Goal: Find specific page/section: Find specific page/section

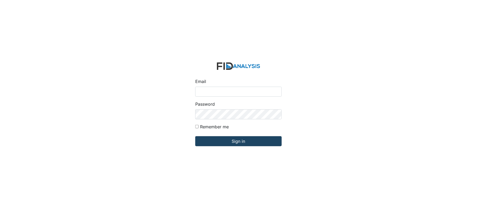
type input "[EMAIL_ADDRESS][DOMAIN_NAME]"
click at [246, 142] on input "Sign in" at bounding box center [238, 141] width 86 height 10
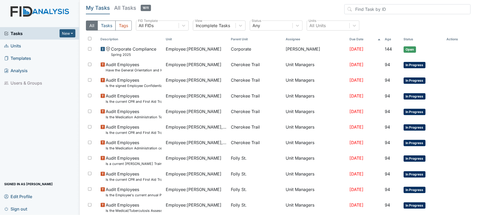
click at [16, 47] on span "Units" at bounding box center [12, 46] width 17 height 8
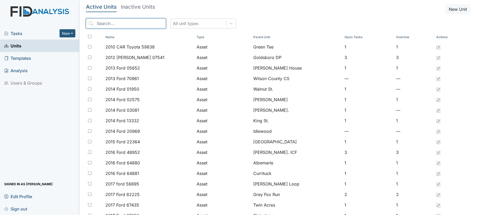
click at [128, 23] on input "search" at bounding box center [126, 23] width 80 height 10
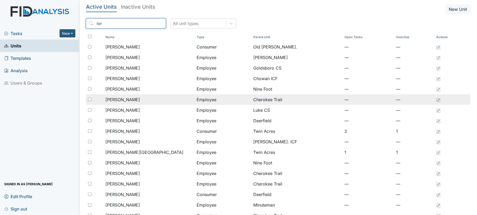
type input "ter"
click at [158, 102] on div "Cherry, Teresa" at bounding box center [149, 99] width 87 height 6
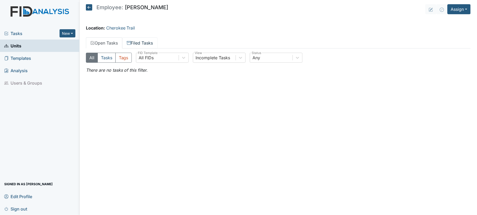
click at [144, 43] on link "Filed Tasks" at bounding box center [139, 42] width 35 height 11
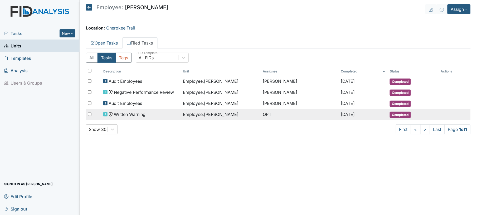
click at [251, 118] on td "Employee : Cherry, Teresa" at bounding box center [221, 114] width 80 height 11
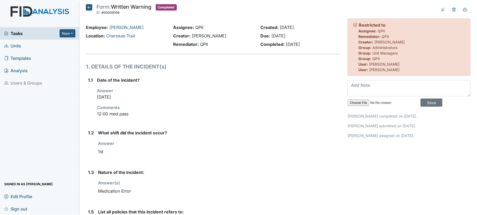
click at [88, 9] on icon at bounding box center [89, 7] width 6 height 6
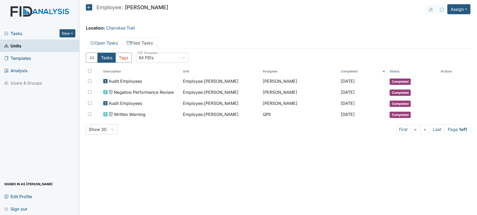
click at [88, 9] on icon at bounding box center [89, 7] width 6 height 6
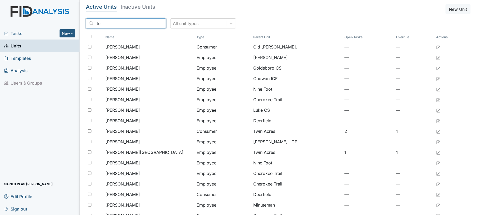
type input "t"
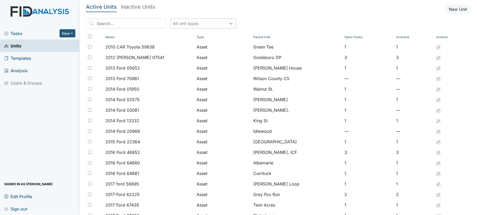
click at [229, 22] on icon at bounding box center [231, 23] width 5 height 5
click at [130, 25] on input "search" at bounding box center [126, 23] width 80 height 10
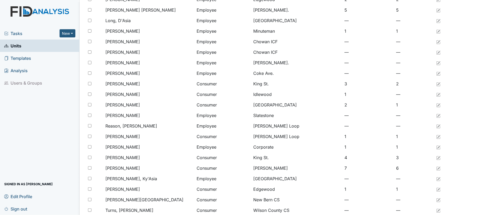
scroll to position [354, 0]
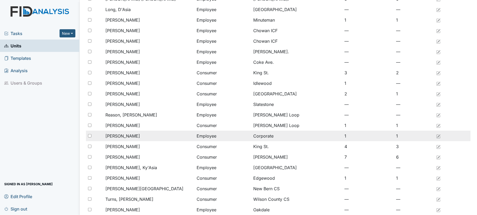
type input "as"
click at [187, 134] on div "Smith, Ashley" at bounding box center [149, 136] width 87 height 6
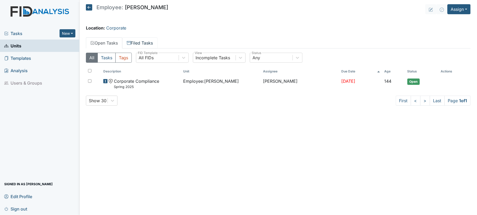
click at [143, 40] on link "Filed Tasks" at bounding box center [139, 42] width 35 height 11
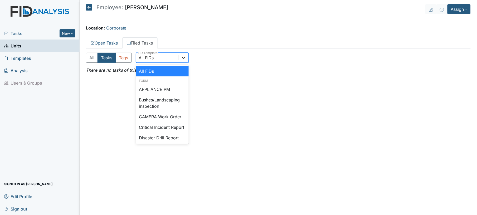
click at [187, 59] on div at bounding box center [183, 57] width 9 height 9
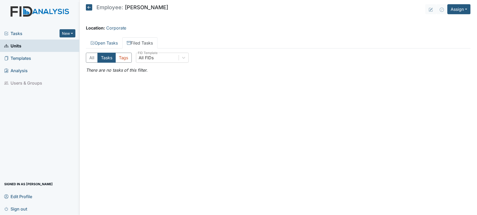
click at [214, 89] on main "Employee: Ashley Smith Assign Assign Form Assign Inspection Assign Document Ass…" at bounding box center [279, 107] width 398 height 215
click at [22, 57] on span "Templates" at bounding box center [17, 58] width 27 height 8
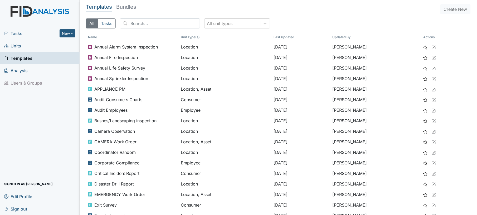
click at [16, 44] on span "Units" at bounding box center [12, 46] width 17 height 8
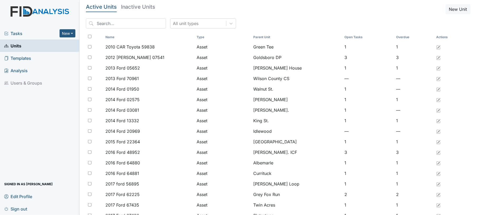
click at [14, 33] on span "Tasks" at bounding box center [31, 33] width 55 height 6
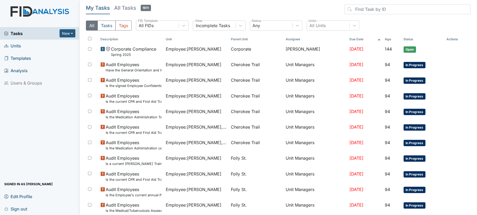
click at [16, 46] on span "Units" at bounding box center [12, 46] width 17 height 8
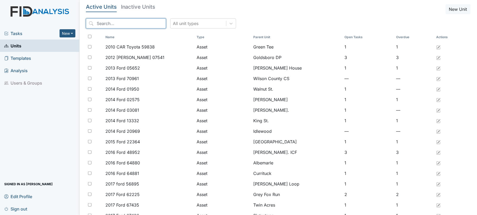
click at [133, 27] on input "search" at bounding box center [126, 23] width 80 height 10
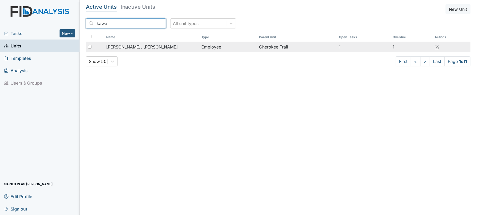
type input "kawa"
click at [143, 49] on div "[PERSON_NAME], [PERSON_NAME]" at bounding box center [151, 47] width 91 height 6
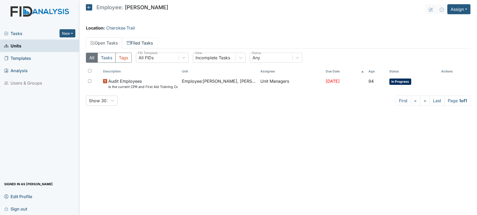
click at [140, 41] on link "Filed Tasks" at bounding box center [139, 42] width 35 height 11
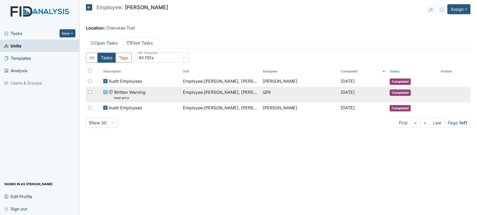
click at [175, 94] on div "Written Warning med error" at bounding box center [141, 94] width 76 height 11
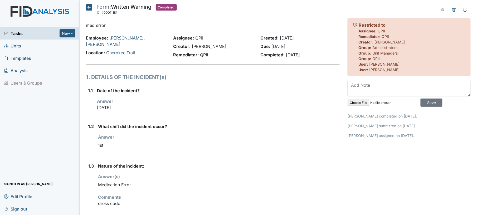
click at [92, 9] on icon at bounding box center [89, 7] width 6 height 6
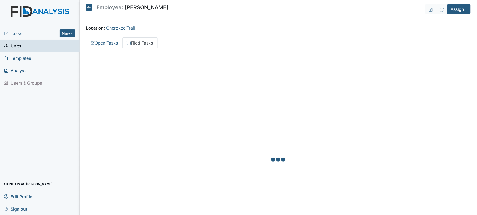
click at [92, 9] on icon at bounding box center [89, 7] width 6 height 6
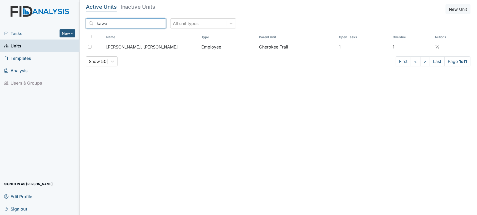
drag, startPoint x: 106, startPoint y: 26, endPoint x: 87, endPoint y: 26, distance: 19.0
click at [87, 26] on input "kawa" at bounding box center [126, 23] width 80 height 10
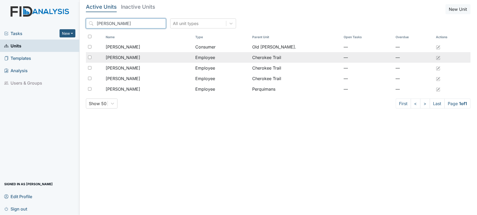
type input "teresa"
click at [137, 61] on div "Cherry, Teresa" at bounding box center [149, 57] width 86 height 6
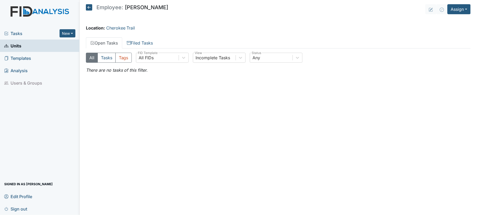
click at [86, 7] on icon at bounding box center [89, 7] width 6 height 6
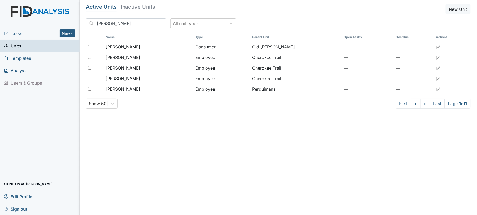
click at [31, 30] on span "Tasks" at bounding box center [31, 33] width 55 height 6
